Goal: Information Seeking & Learning: Learn about a topic

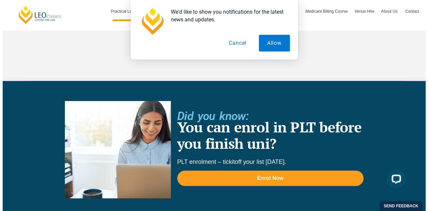
scroll to position [1570, 0]
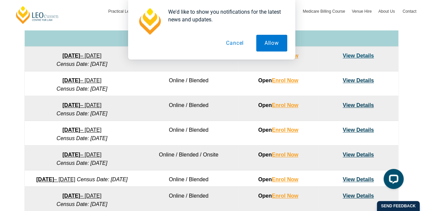
scroll to position [434, 0]
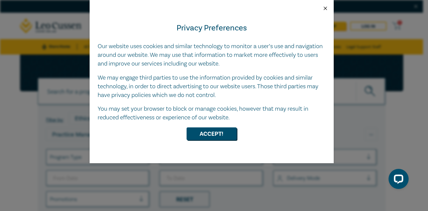
click at [324, 9] on button "Close" at bounding box center [325, 8] width 6 height 6
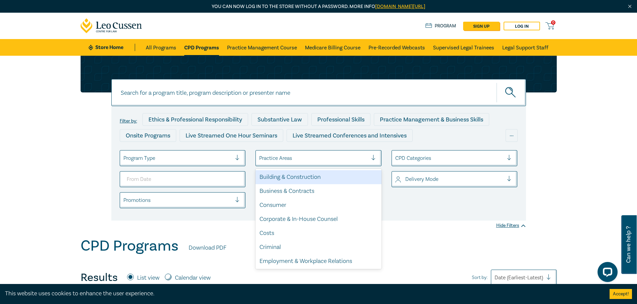
click at [321, 160] on div at bounding box center [313, 158] width 109 height 9
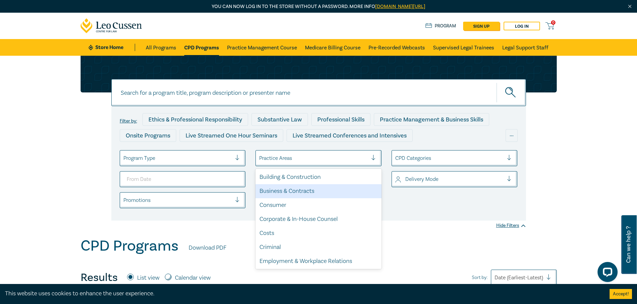
click at [305, 193] on div "Business & Contracts" at bounding box center [318, 191] width 126 height 14
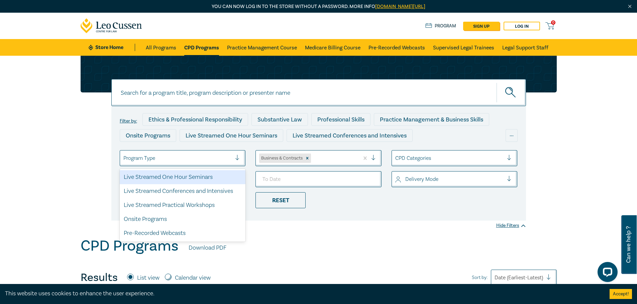
click at [235, 155] on div at bounding box center [240, 158] width 10 height 7
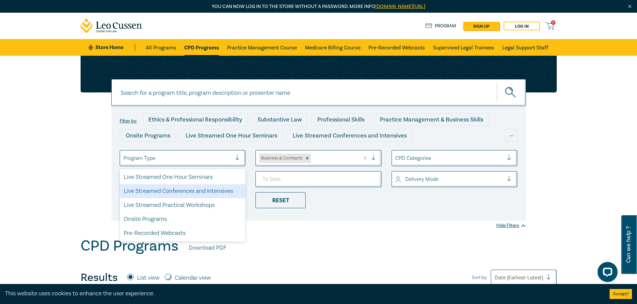
click at [224, 192] on div "Live Streamed Conferences and Intensives" at bounding box center [183, 191] width 126 height 14
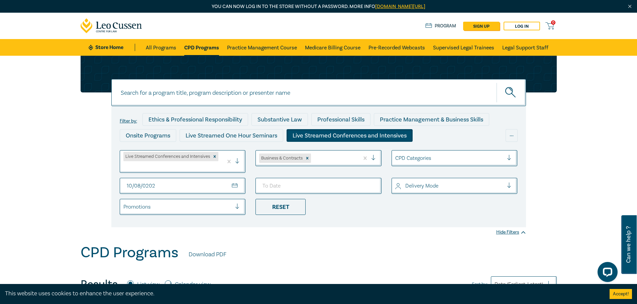
type input "[DATE]"
click at [418, 184] on div at bounding box center [449, 186] width 109 height 9
click at [419, 211] on div "Live Stream" at bounding box center [454, 219] width 126 height 14
click at [283, 211] on div "Reset" at bounding box center [280, 207] width 50 height 16
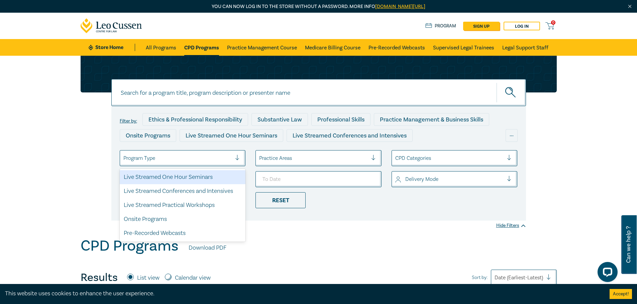
click at [230, 154] on div "Program Type" at bounding box center [177, 158] width 115 height 11
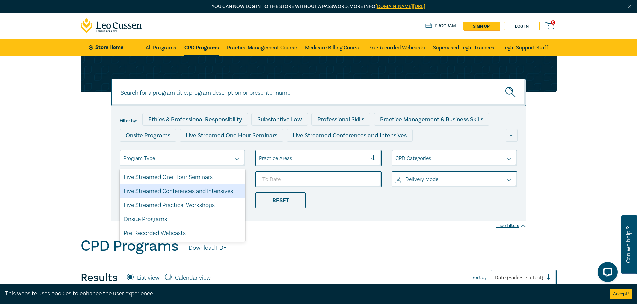
click at [203, 191] on div "Live Streamed Conferences and Intensives" at bounding box center [183, 191] width 126 height 14
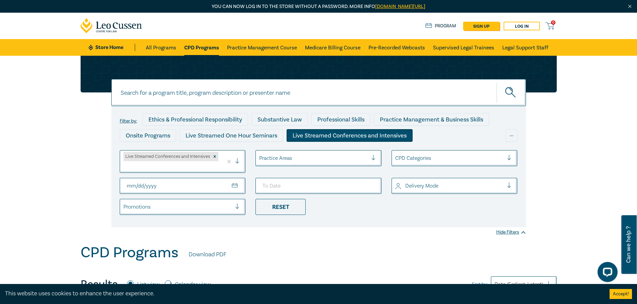
click at [128, 188] on input "From Date" at bounding box center [183, 186] width 126 height 16
type input "[DATE]"
click at [427, 187] on div at bounding box center [449, 186] width 109 height 9
click at [426, 211] on div "Live Stream" at bounding box center [454, 219] width 126 height 14
click at [368, 156] on div "Practice Areas" at bounding box center [313, 158] width 115 height 11
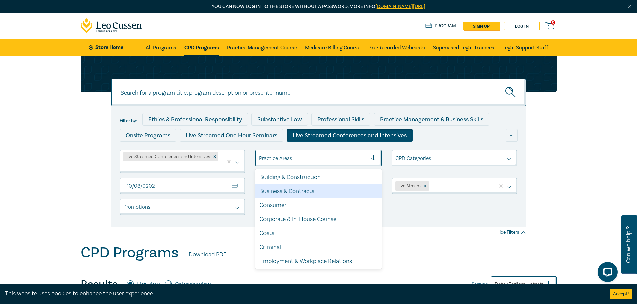
click at [308, 193] on div "Business & Contracts" at bounding box center [318, 191] width 126 height 14
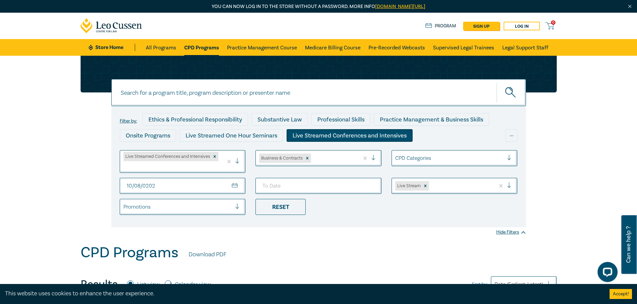
click at [325, 163] on div "Business & Contracts" at bounding box center [307, 158] width 103 height 12
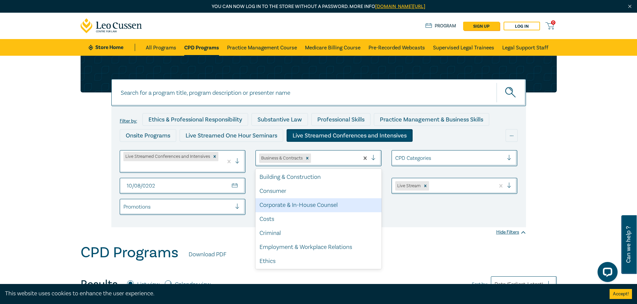
click at [318, 206] on div "Corporate & In-House Counsel" at bounding box center [318, 205] width 126 height 14
